Goal: Task Accomplishment & Management: Manage account settings

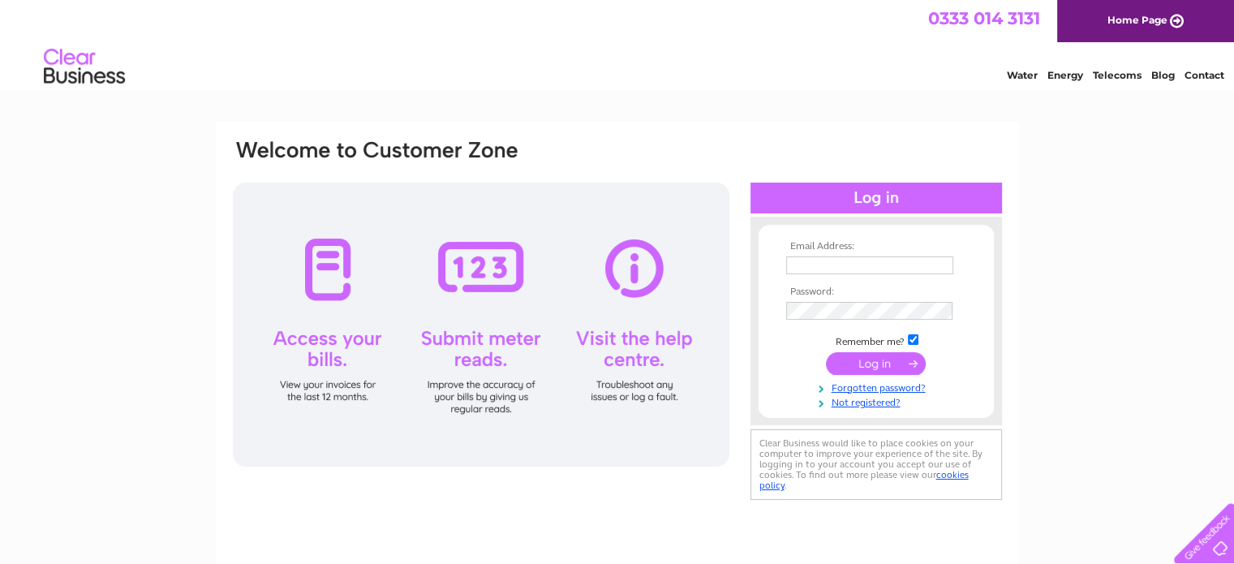
type input "yvonne.elliott@live.co.uk"
click at [876, 360] on input "submit" at bounding box center [876, 363] width 100 height 23
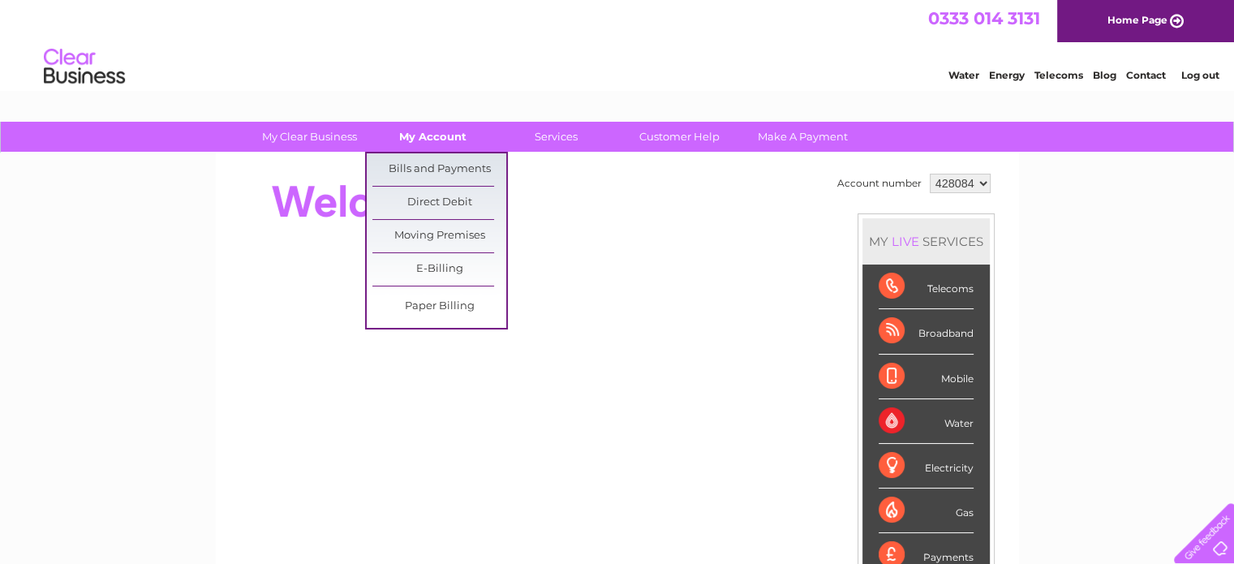
click at [432, 144] on link "My Account" at bounding box center [433, 137] width 134 height 30
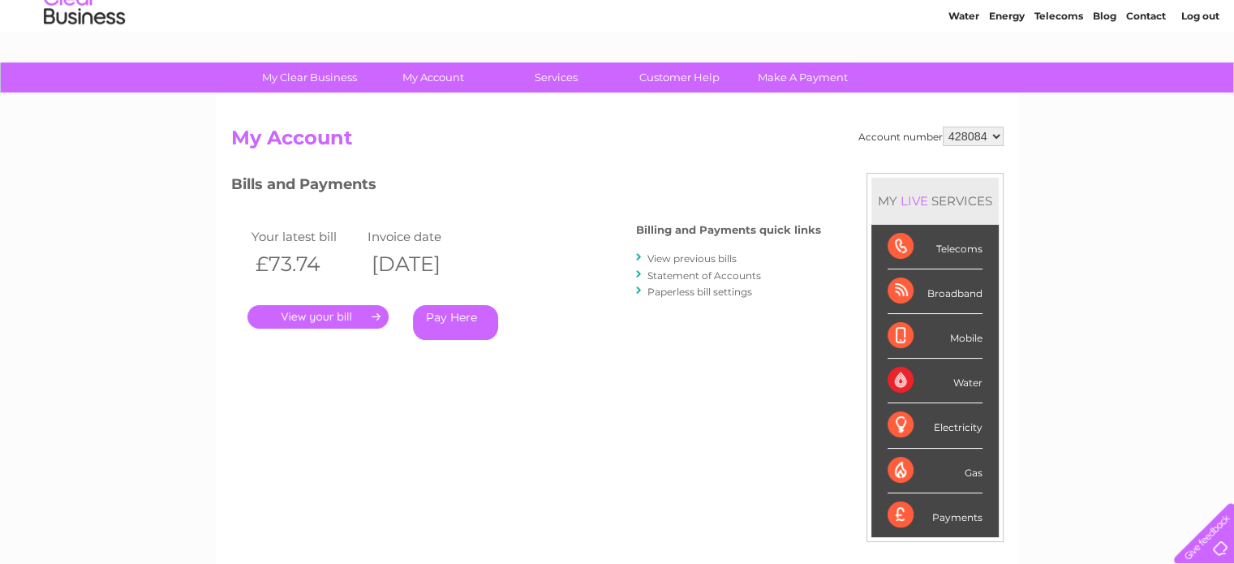
scroll to position [55, 0]
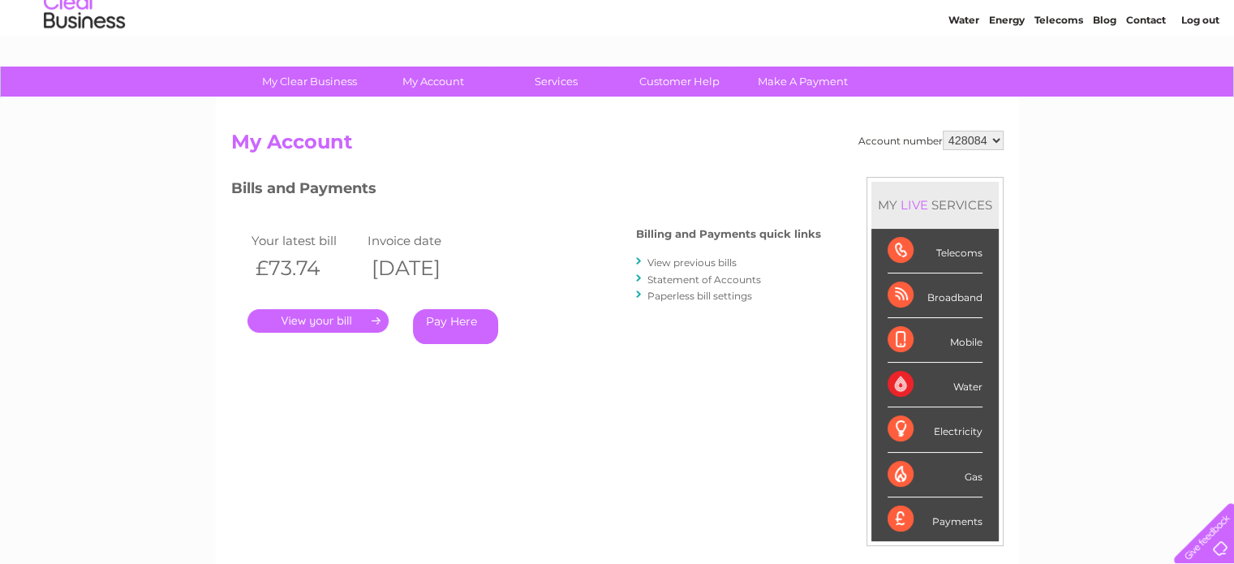
click at [741, 275] on link "Statement of Accounts" at bounding box center [704, 279] width 114 height 12
